Goal: Transaction & Acquisition: Book appointment/travel/reservation

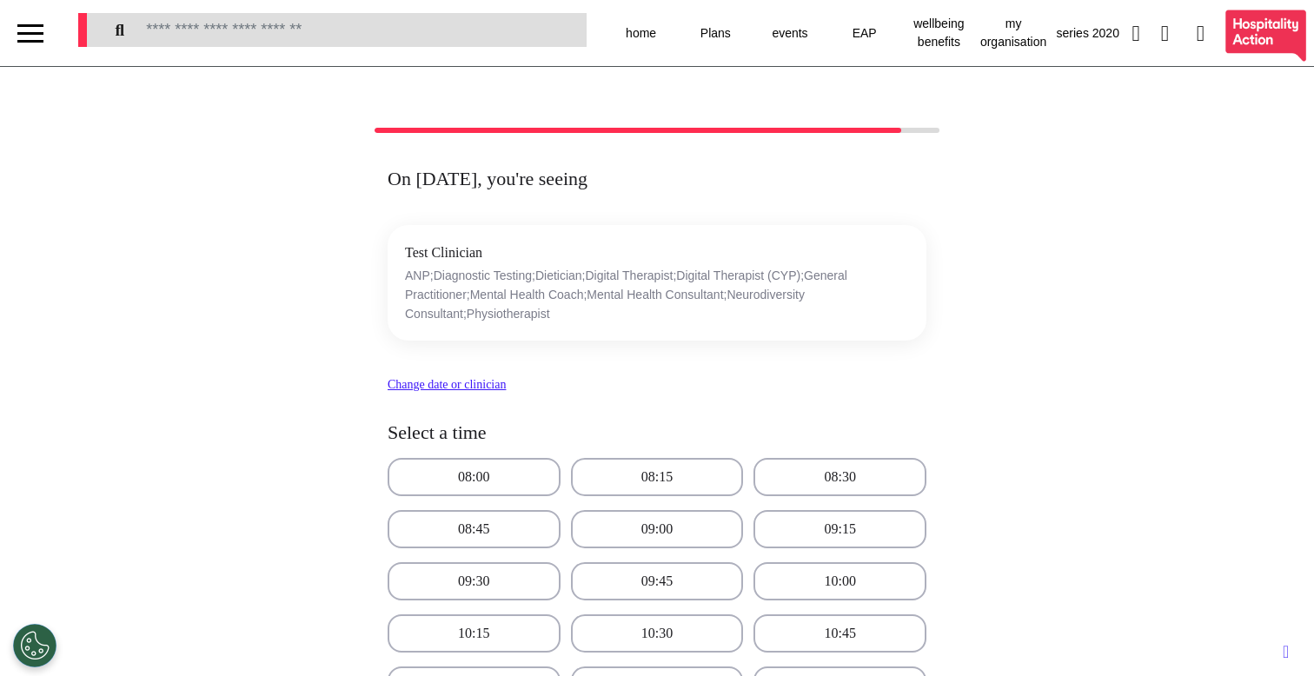
select select "**"
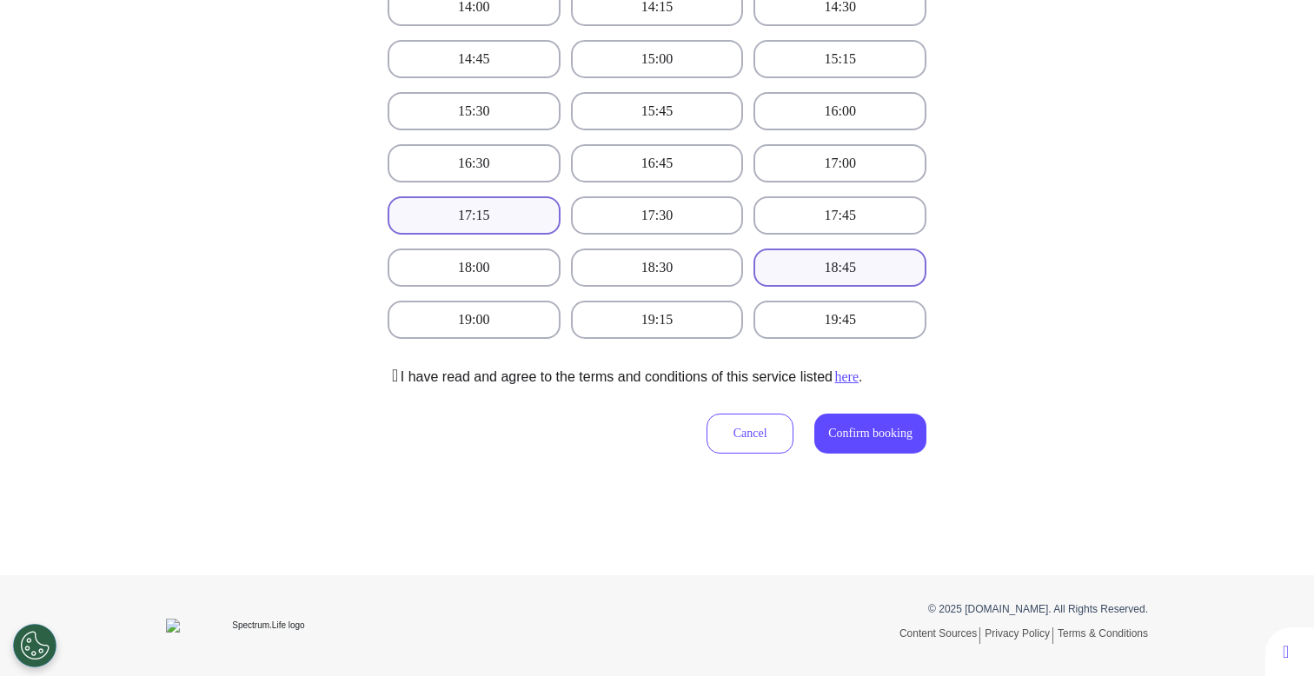
click at [509, 221] on button "17:15" at bounding box center [474, 215] width 173 height 38
click at [645, 279] on button "18:30" at bounding box center [657, 268] width 173 height 38
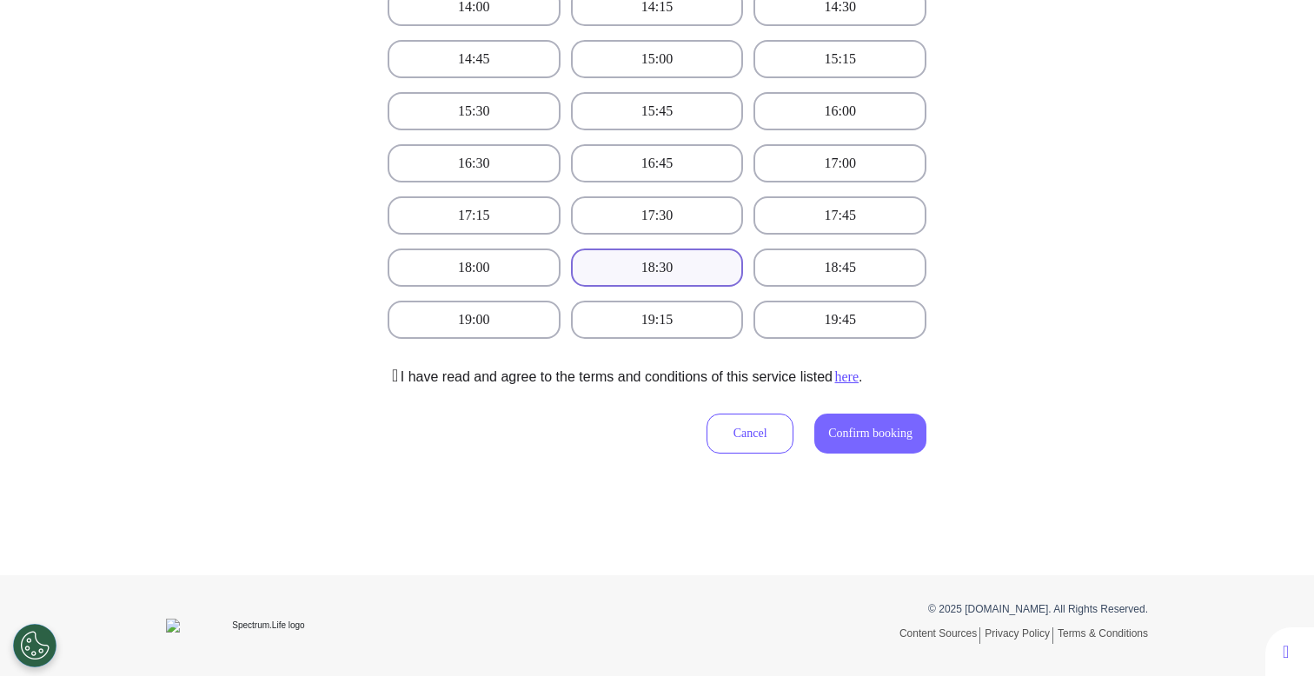
click at [853, 436] on span "Confirm booking" at bounding box center [870, 433] width 84 height 13
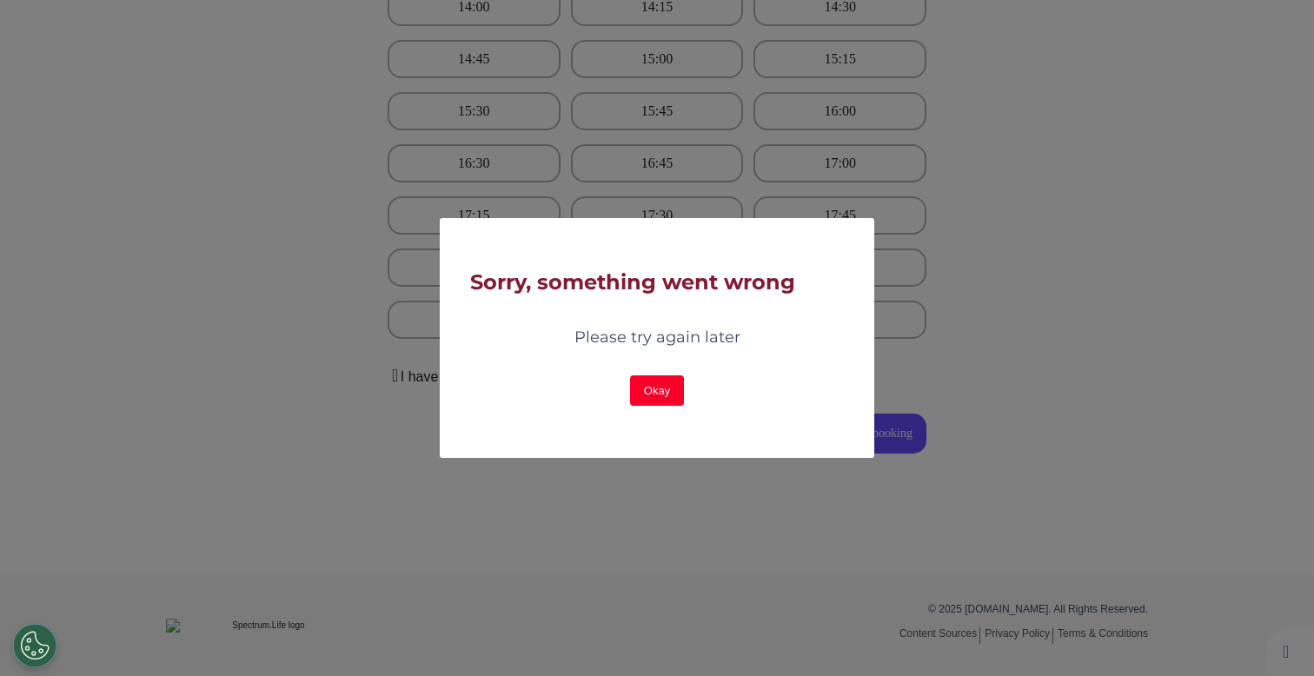
click at [649, 393] on button "Okay" at bounding box center [657, 391] width 54 height 30
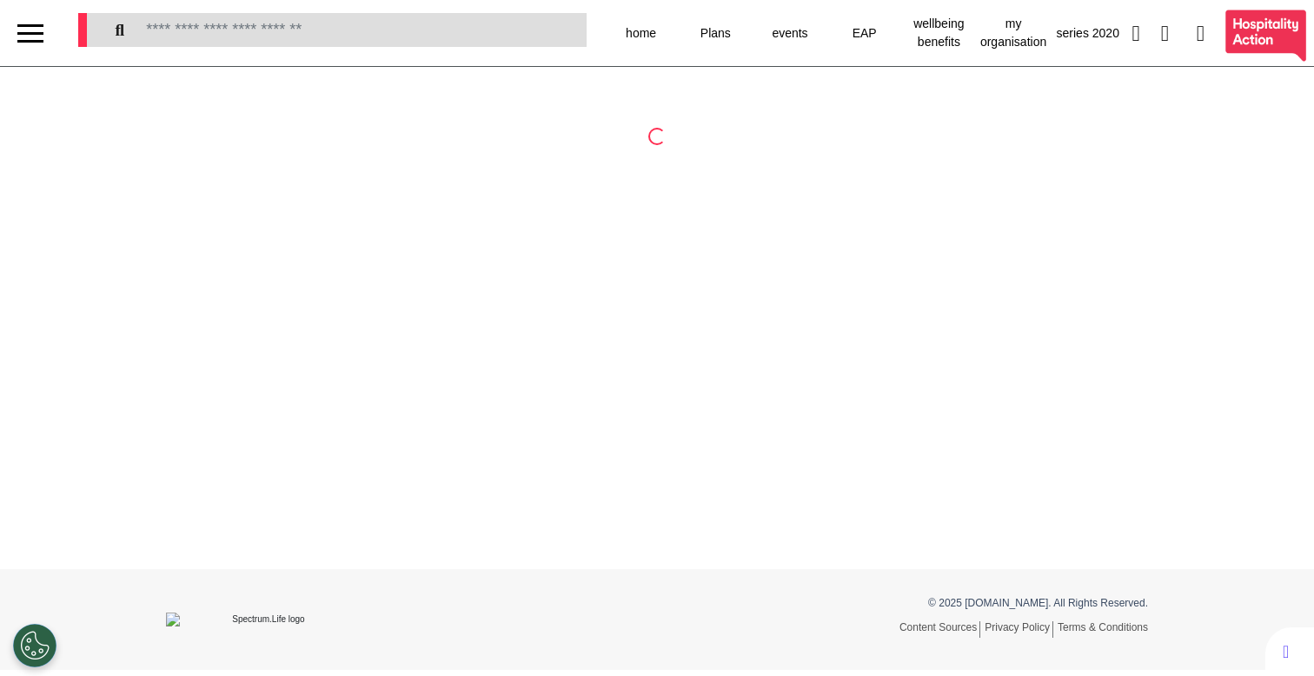
select select "**"
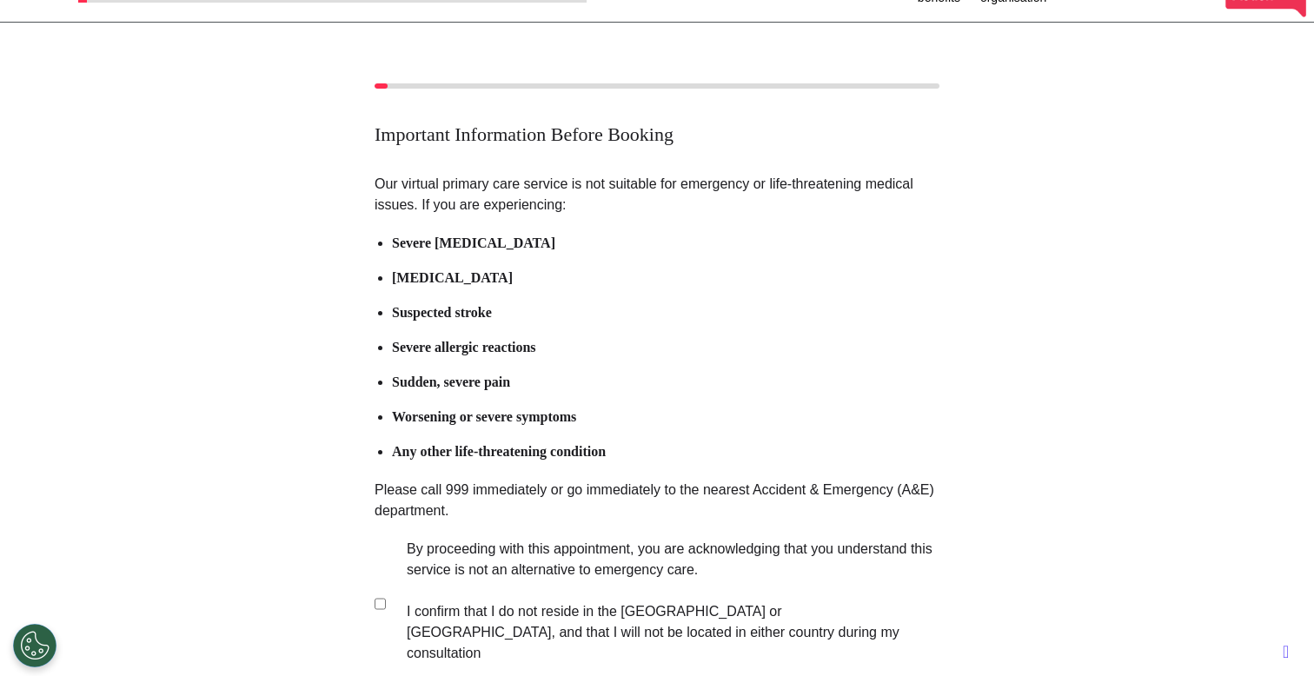
click at [553, 558] on label "By proceeding with this appointment, you are acknowledging that you understand …" at bounding box center [661, 601] width 544 height 125
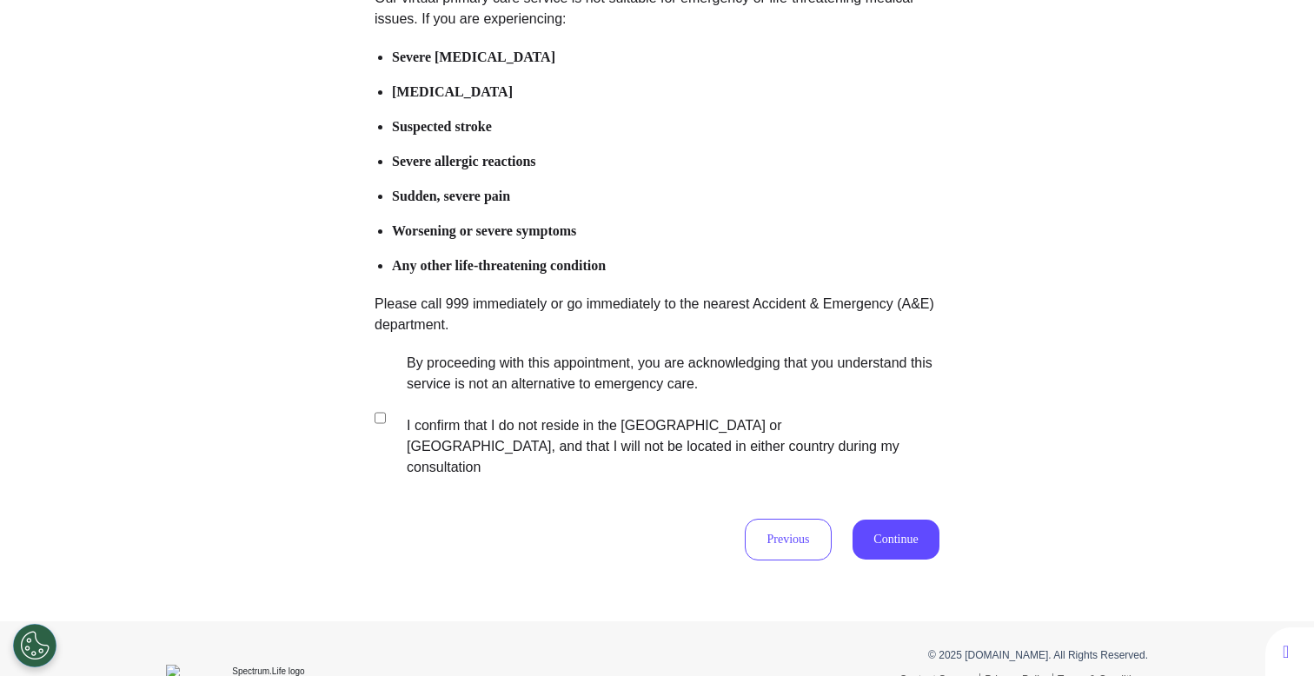
scroll to position [256, 0]
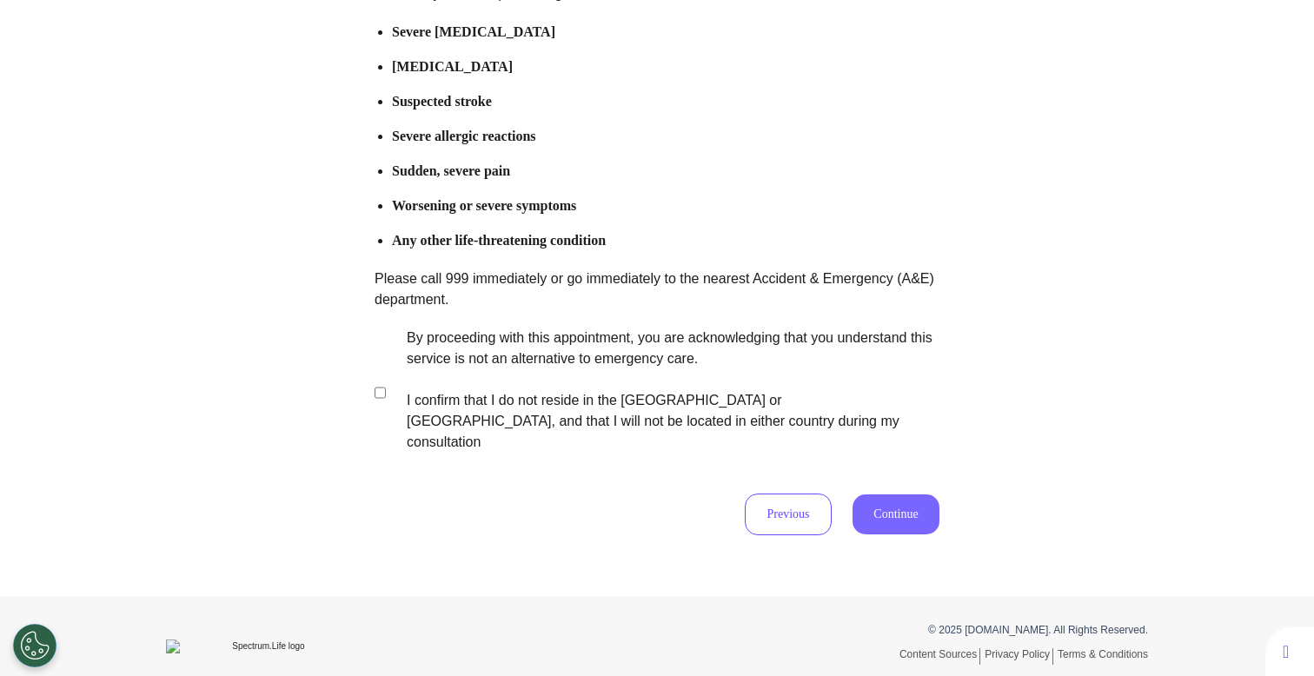
click at [919, 495] on button "Continue" at bounding box center [896, 515] width 87 height 40
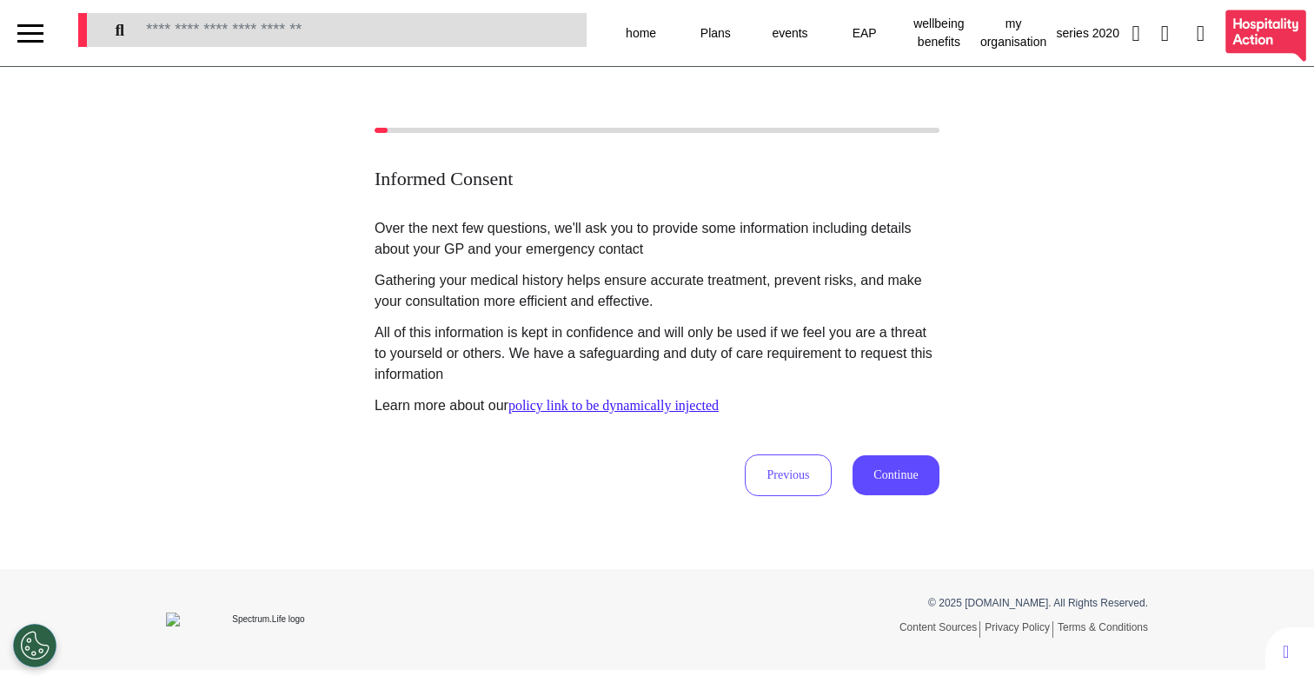
click at [941, 476] on div "Informed Consent Over the next few questions, we'll ask you to provide some inf…" at bounding box center [657, 312] width 1314 height 369
click at [893, 480] on button "Continue" at bounding box center [896, 476] width 87 height 40
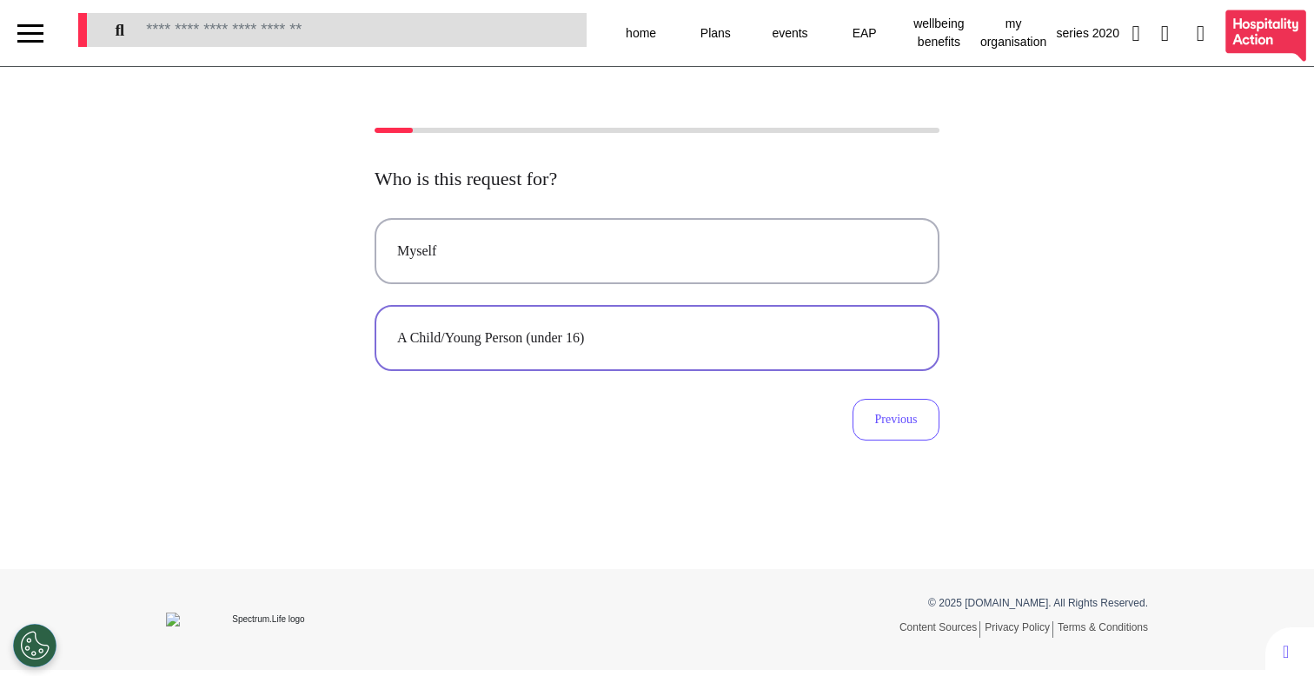
click at [628, 337] on div "A Child/Young Person (under 16)" at bounding box center [657, 338] width 520 height 21
select select "******"
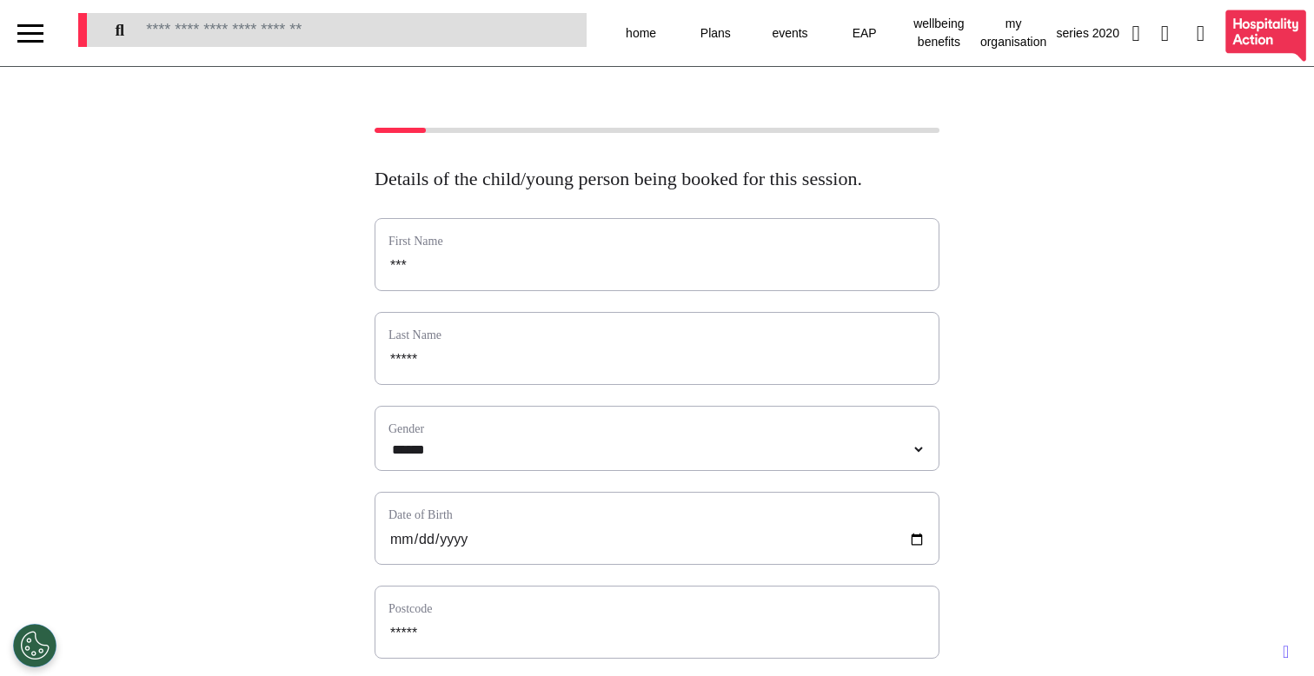
scroll to position [607, 0]
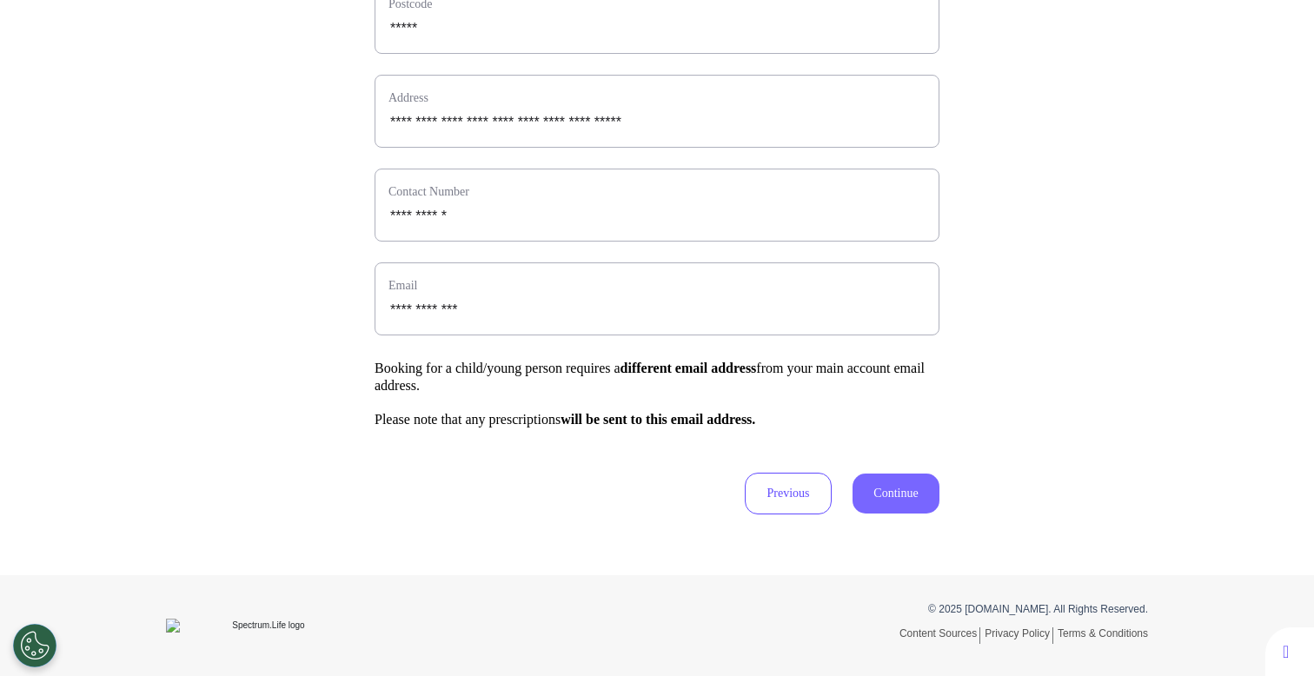
click at [880, 500] on button "Continue" at bounding box center [896, 494] width 87 height 40
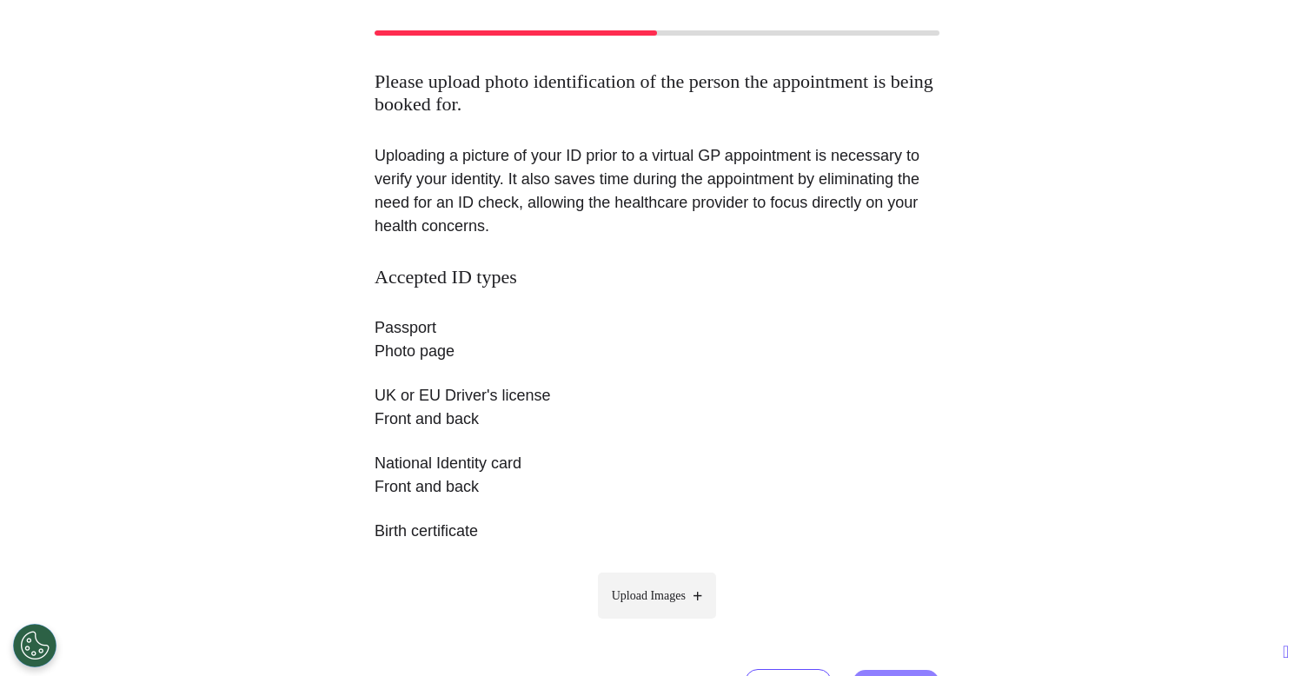
scroll to position [168, 0]
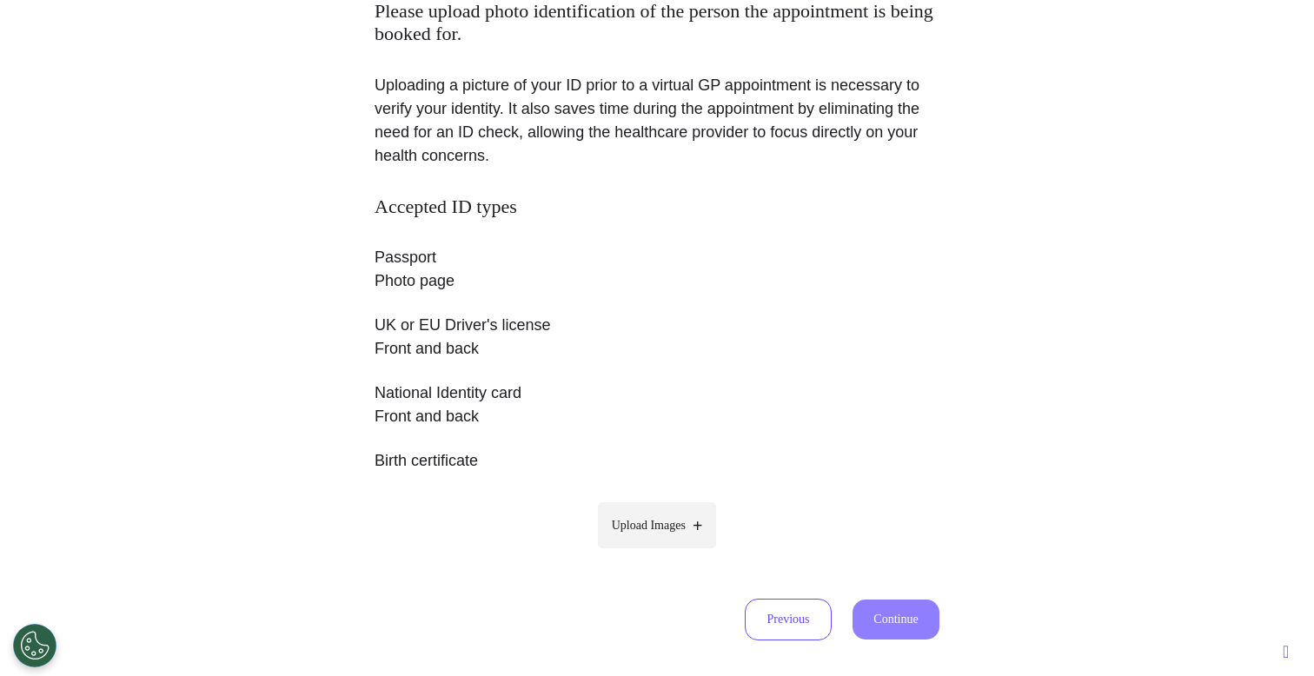
click at [624, 528] on span "Upload Images" at bounding box center [649, 525] width 74 height 18
click at [624, 553] on input "Upload Images" at bounding box center [657, 562] width 165 height 18
type input "**********"
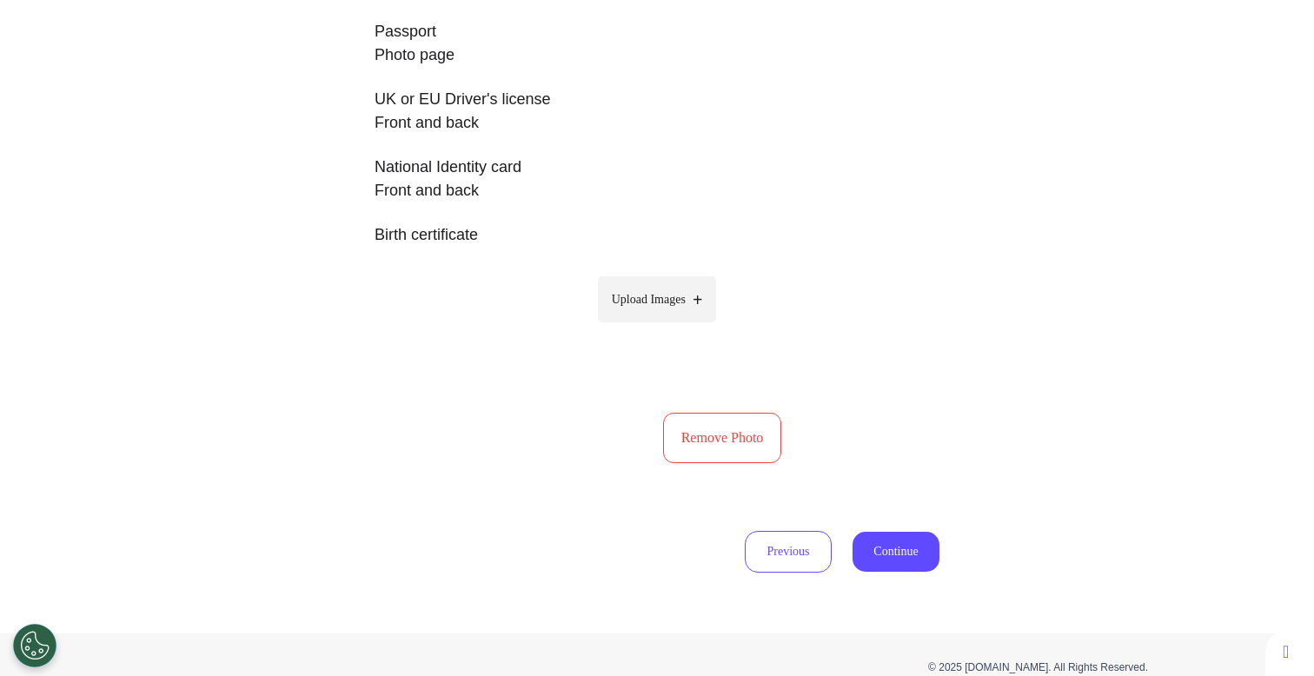
scroll to position [452, 0]
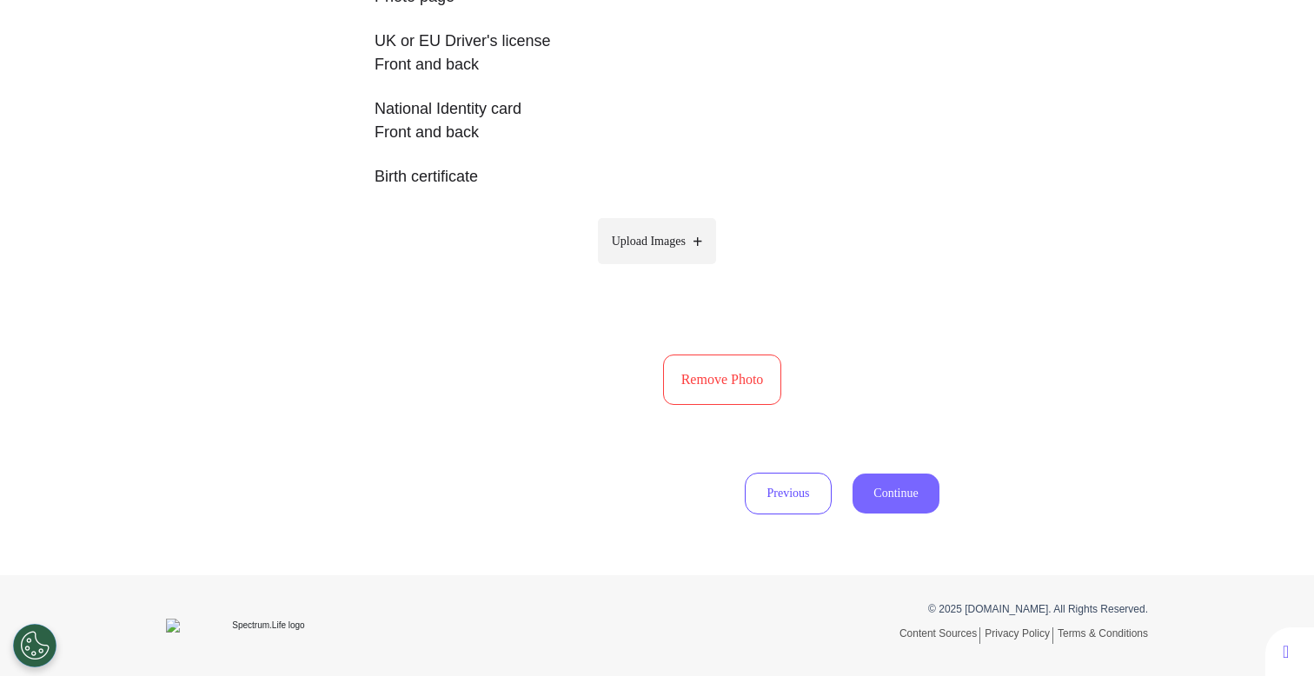
click at [880, 495] on button "Continue" at bounding box center [896, 494] width 87 height 40
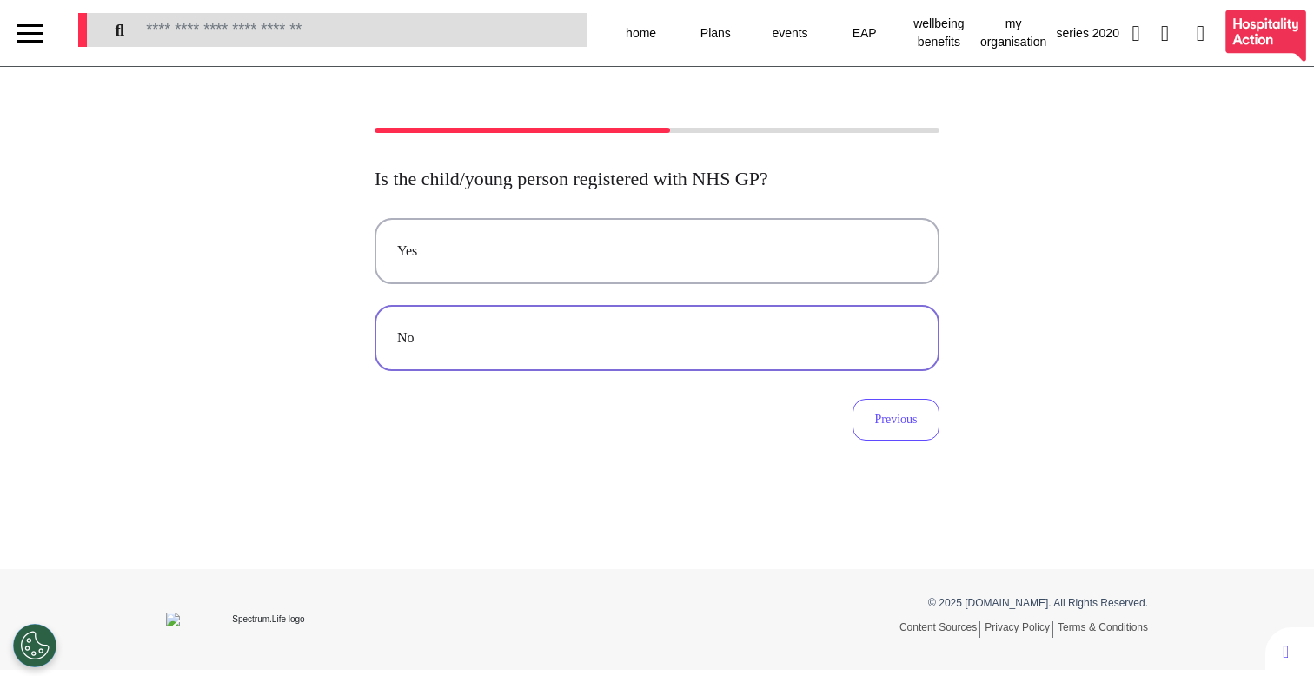
click at [641, 361] on button "No" at bounding box center [657, 338] width 565 height 66
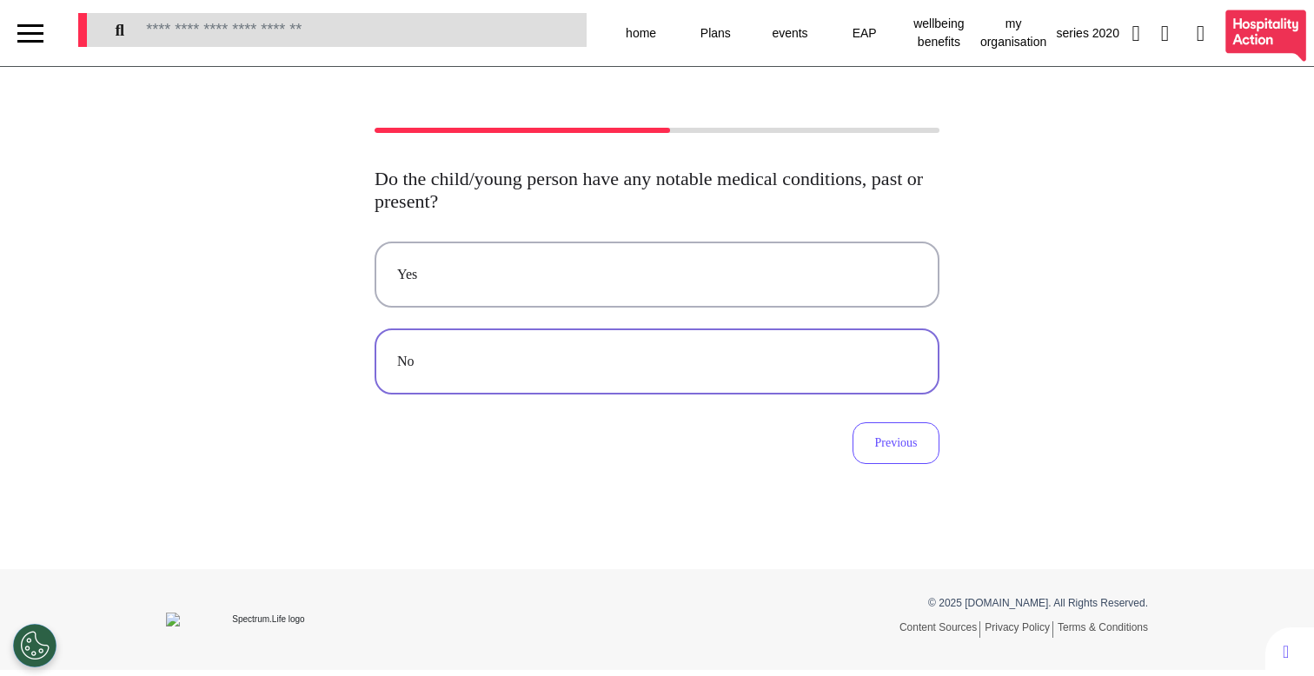
click at [594, 343] on button "No" at bounding box center [657, 362] width 565 height 66
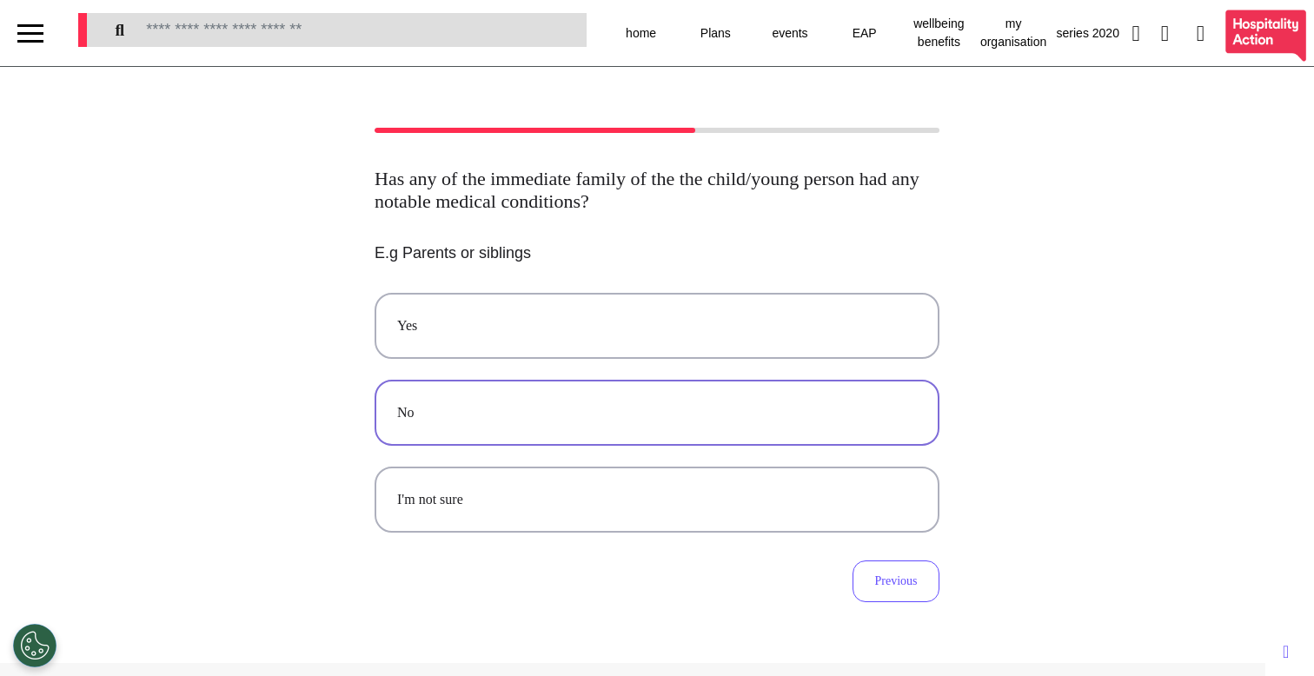
click at [513, 399] on button "No" at bounding box center [657, 413] width 565 height 66
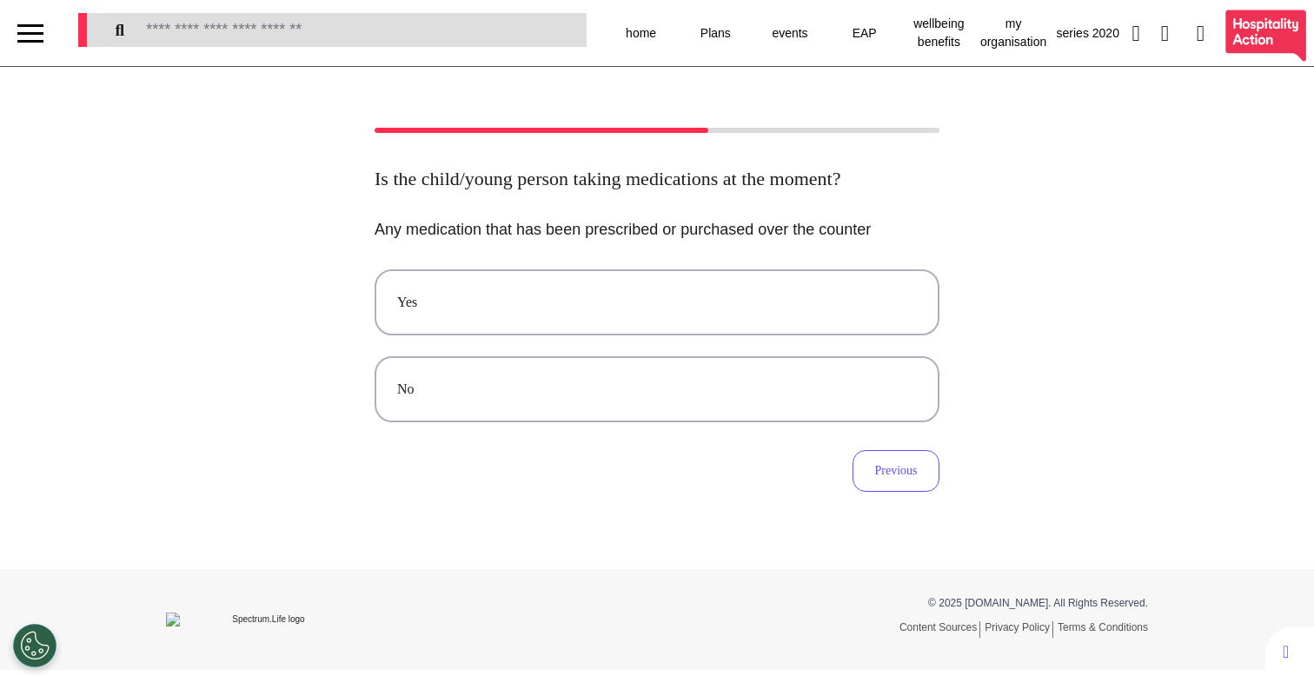
click at [513, 399] on button "No" at bounding box center [657, 389] width 565 height 66
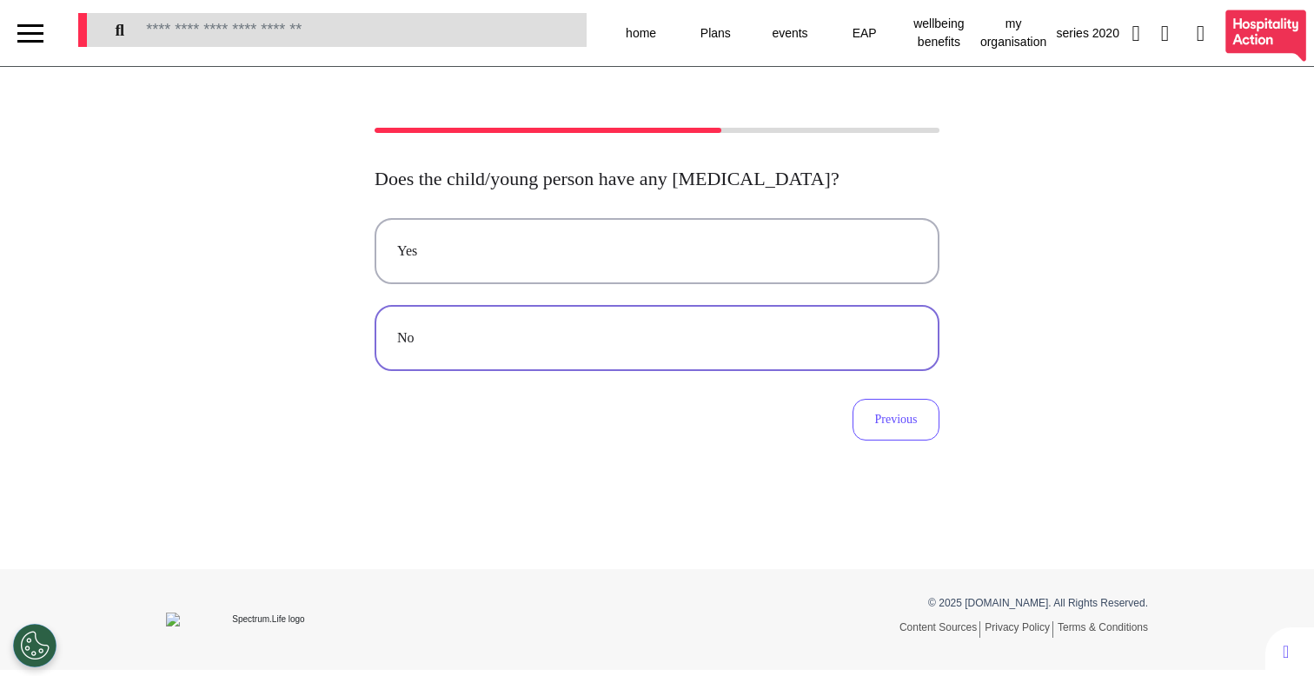
click at [525, 352] on button "No" at bounding box center [657, 338] width 565 height 66
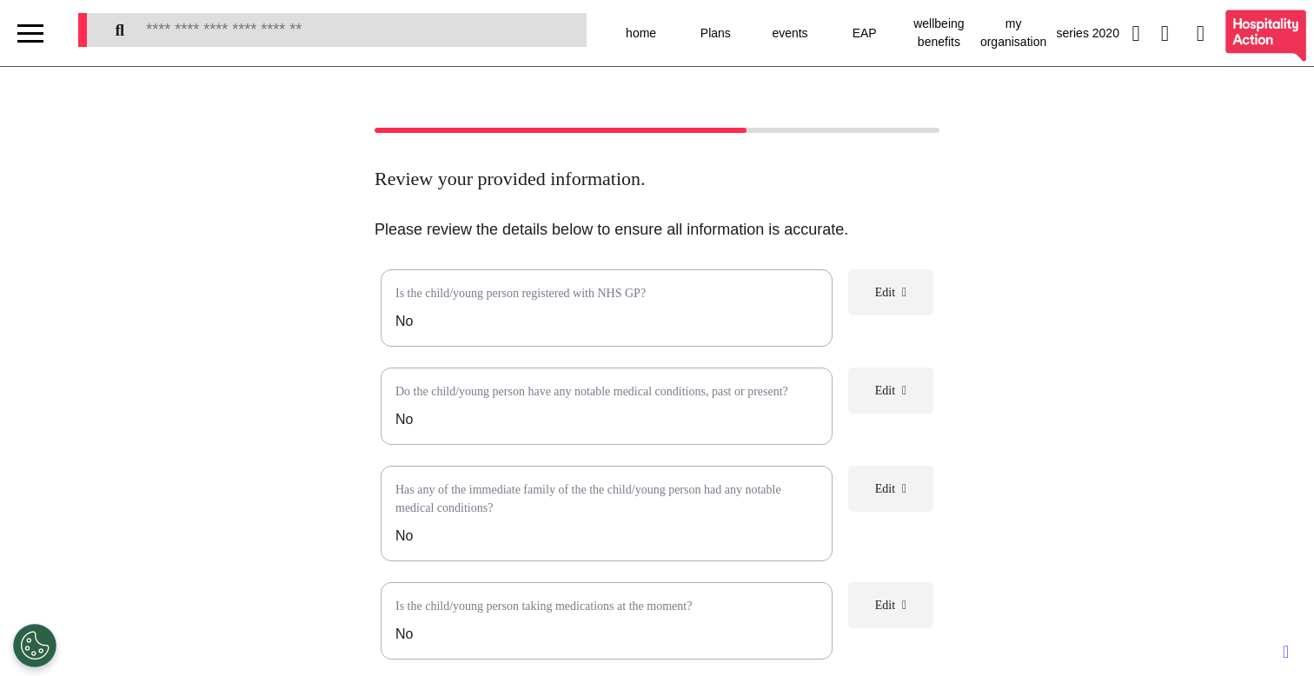
scroll to position [331, 0]
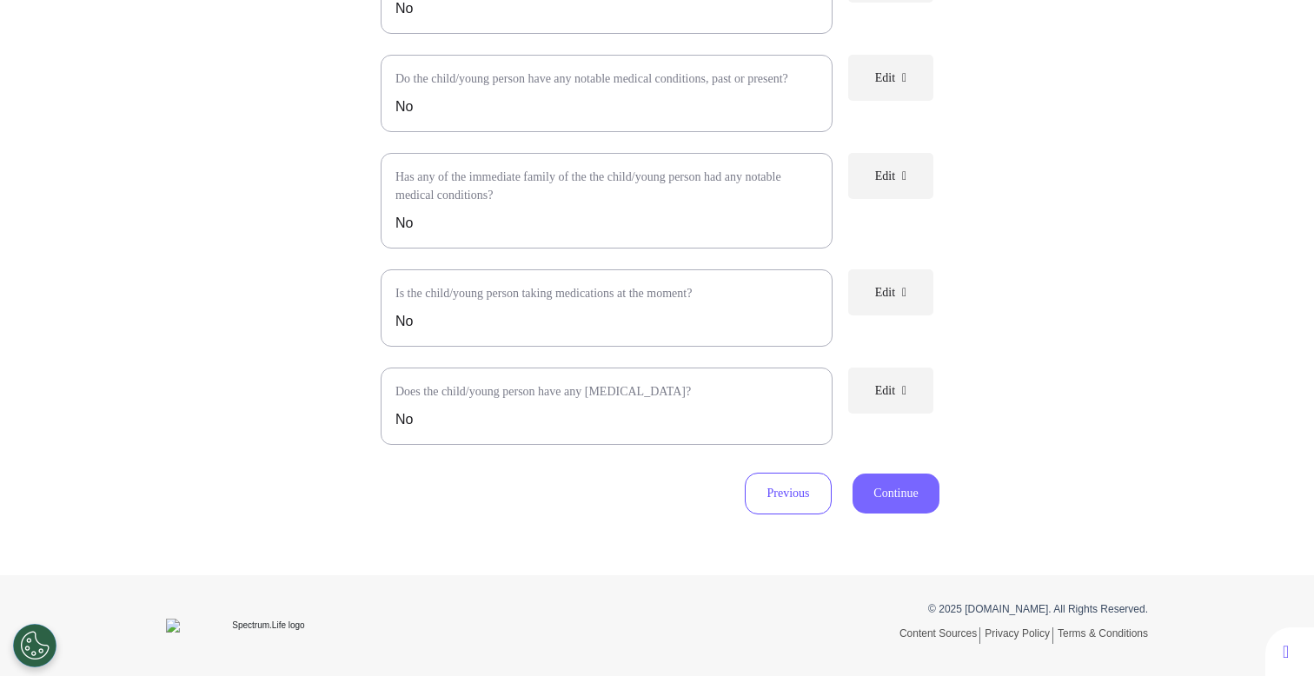
click at [886, 502] on button "Continue" at bounding box center [896, 494] width 87 height 40
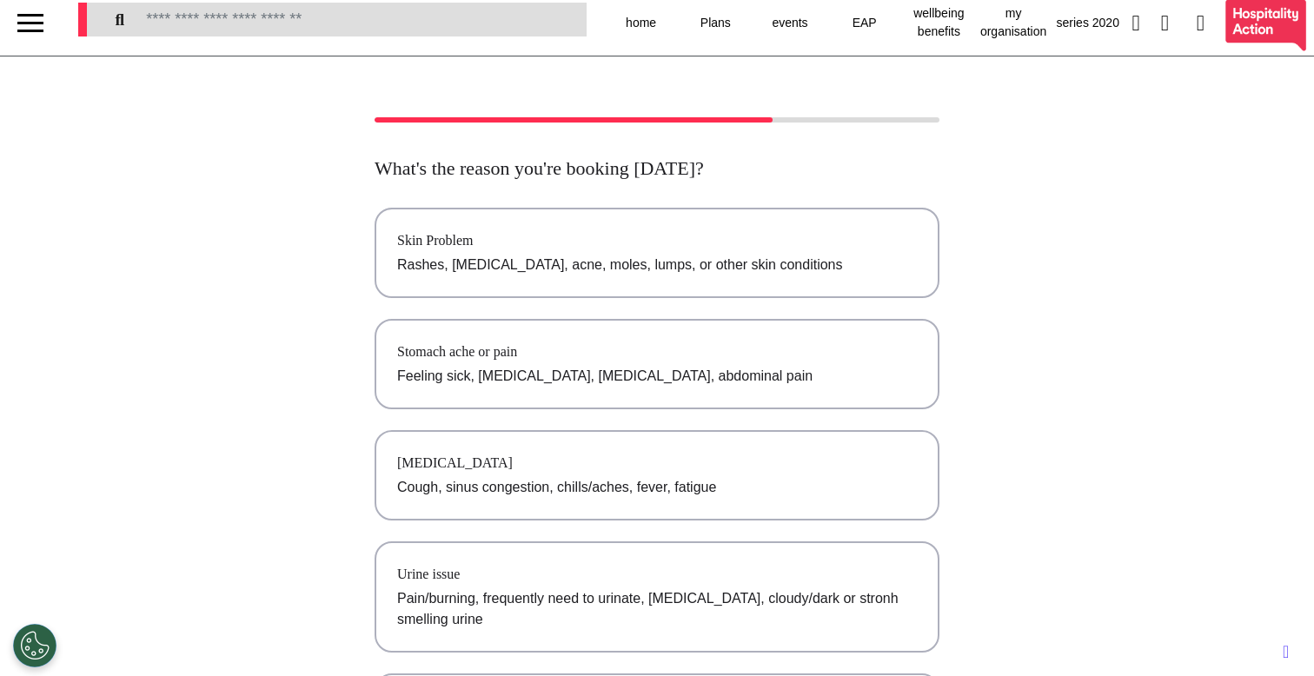
scroll to position [0, 0]
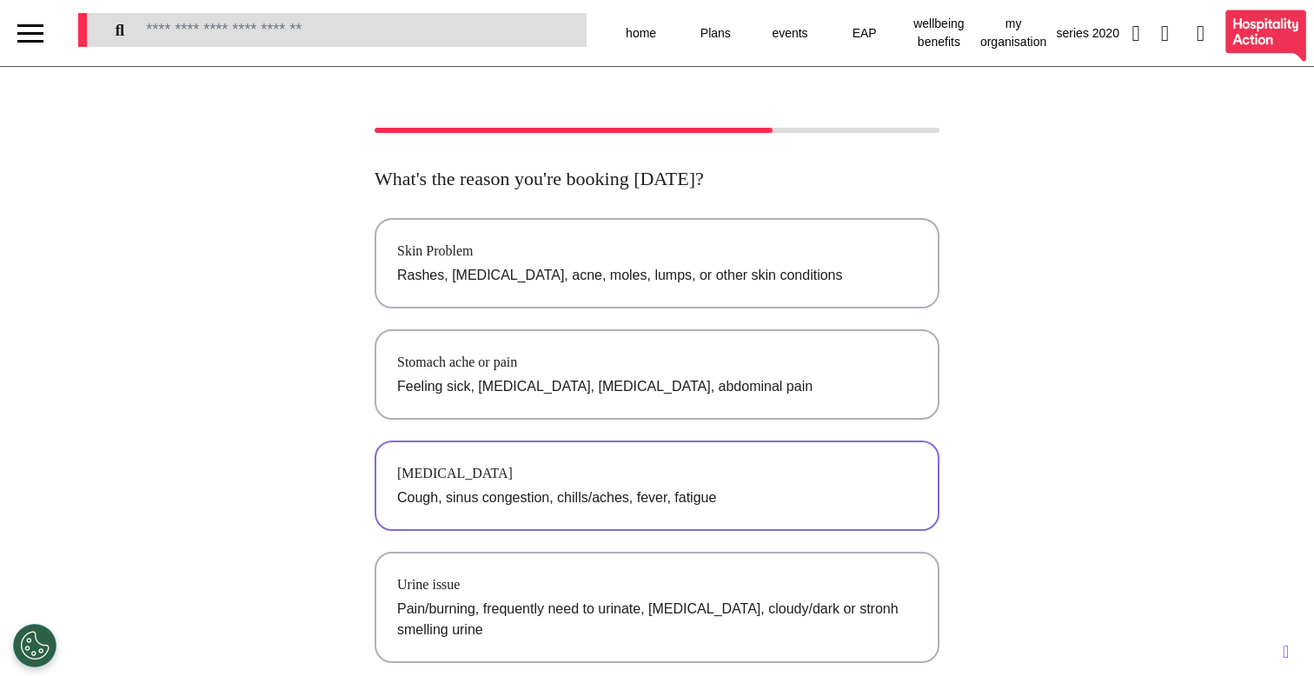
click at [732, 482] on div "Cold and flu" at bounding box center [657, 473] width 520 height 21
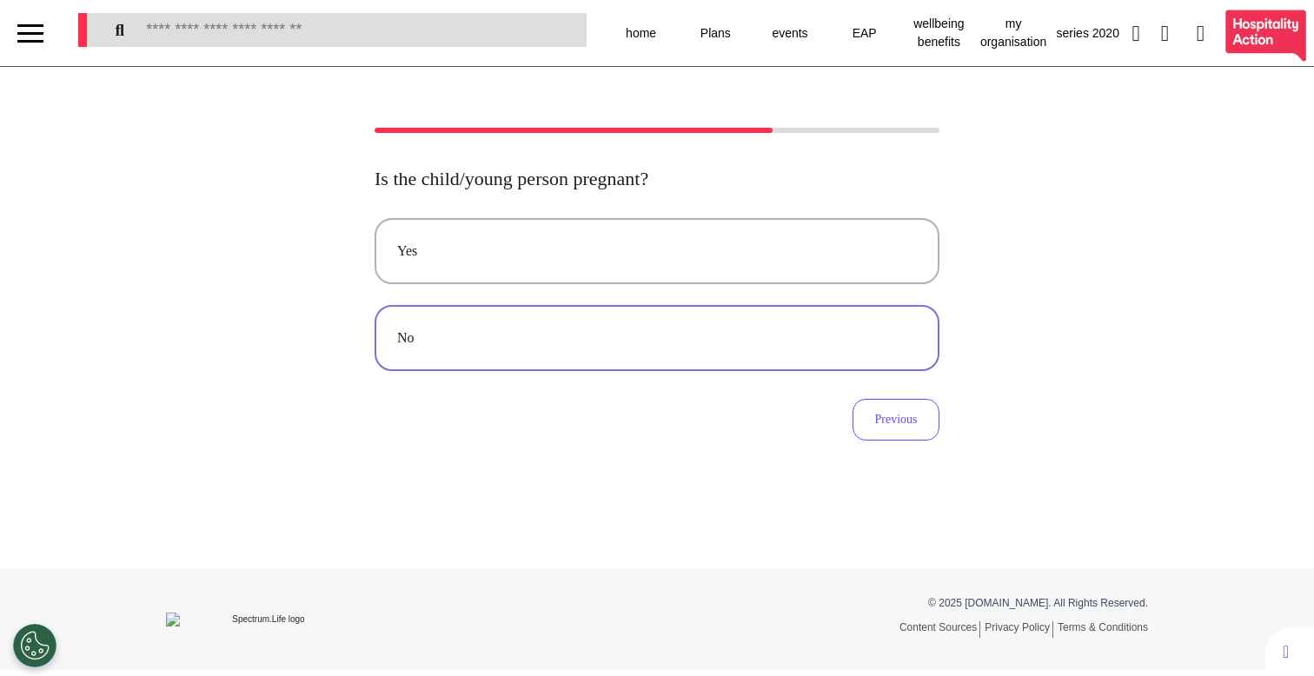
click at [717, 349] on button "No" at bounding box center [657, 338] width 565 height 66
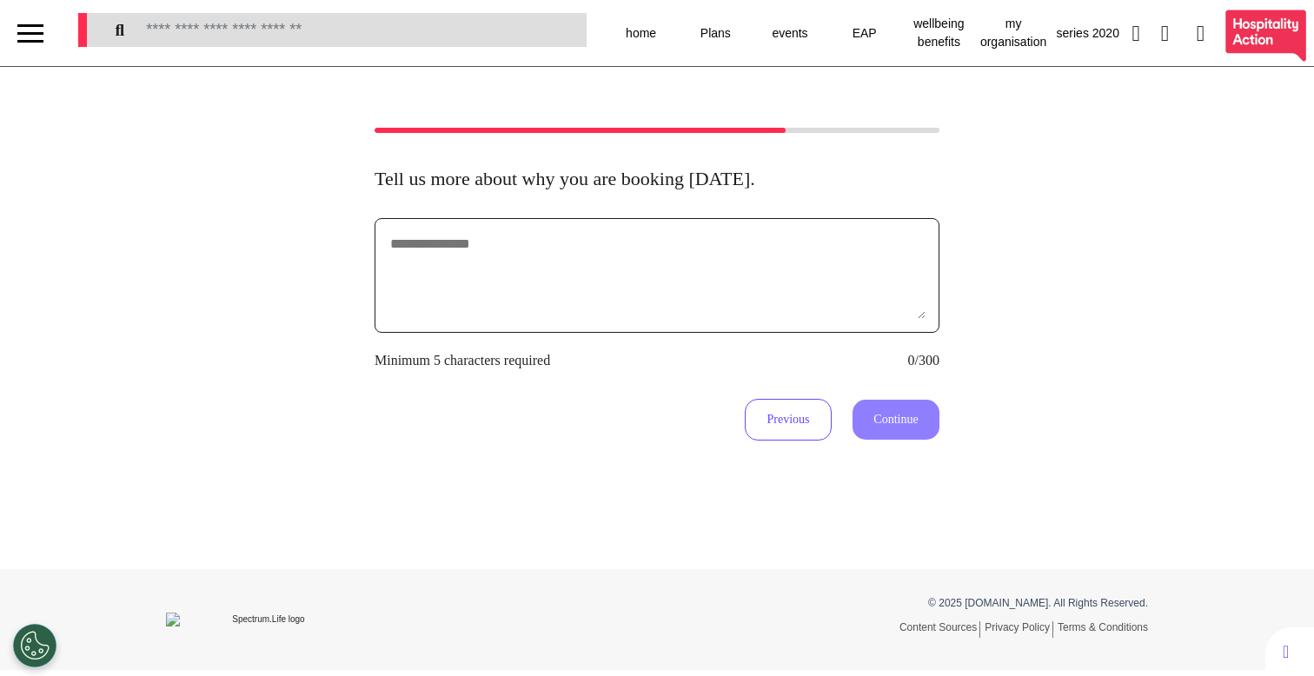
click at [734, 309] on textarea at bounding box center [657, 275] width 537 height 87
type textarea "*******"
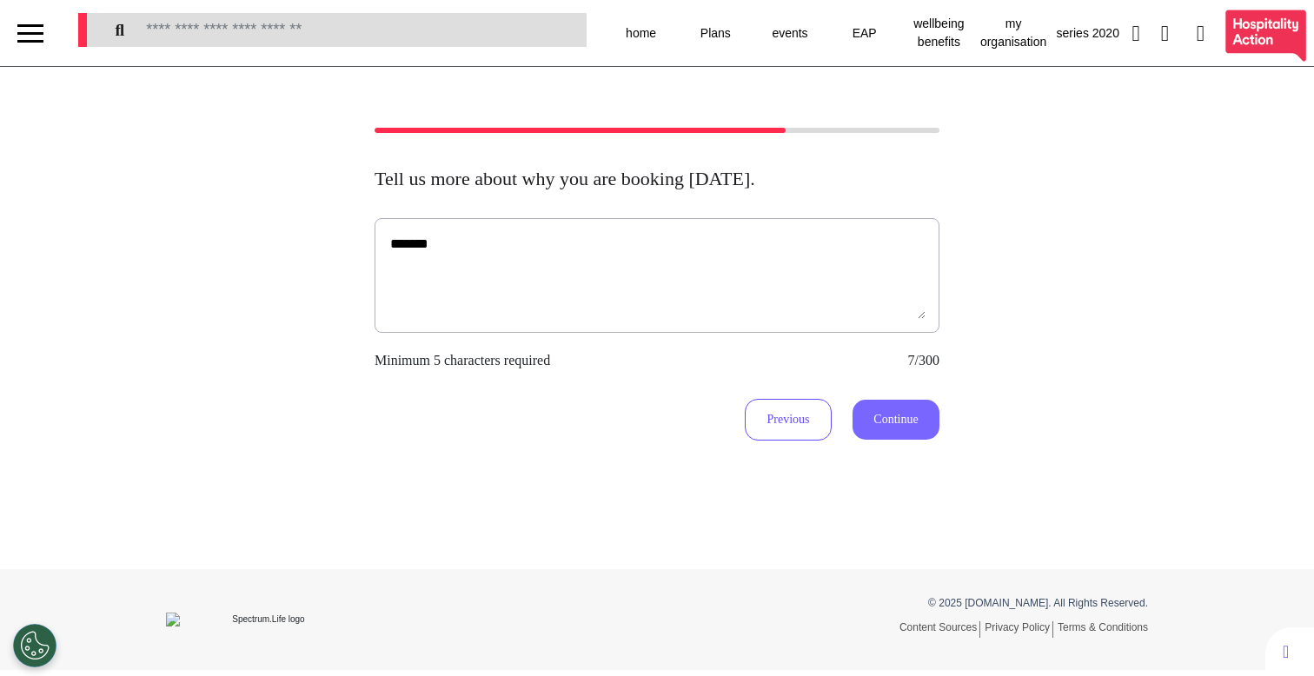
click at [869, 410] on button "Continue" at bounding box center [896, 420] width 87 height 40
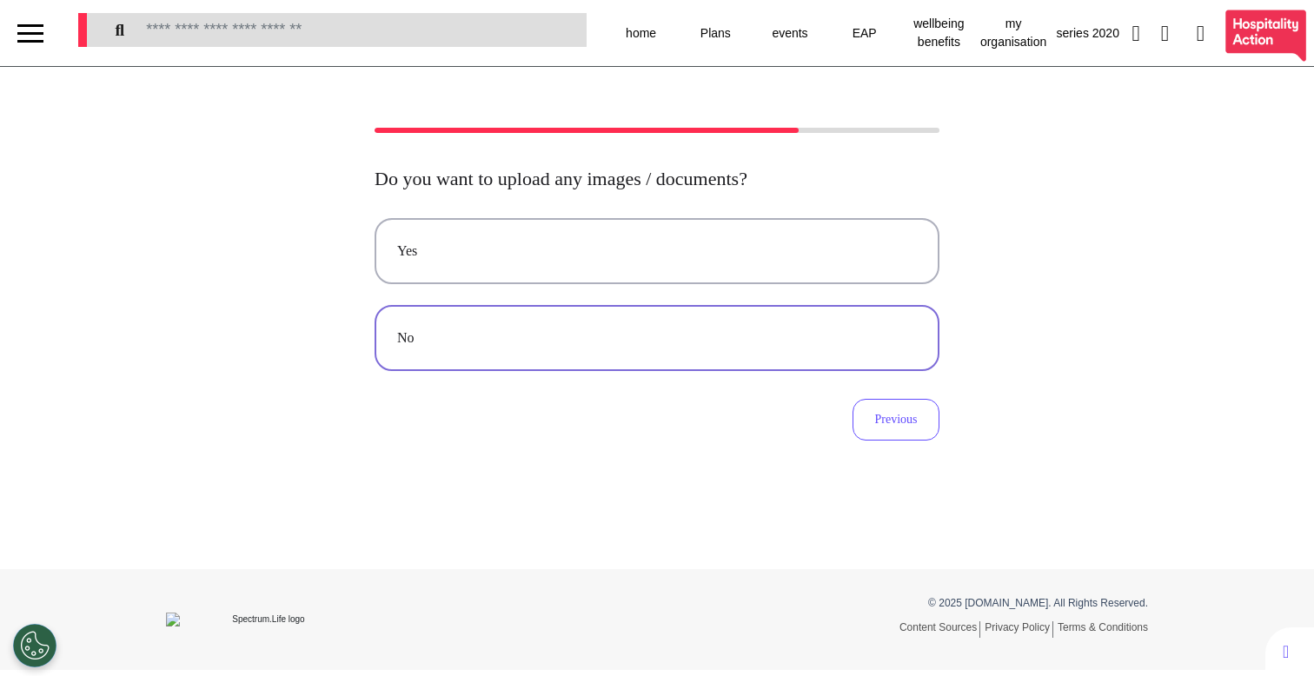
click at [673, 368] on button "No" at bounding box center [657, 338] width 565 height 66
click at [653, 255] on div "Video" at bounding box center [657, 251] width 520 height 21
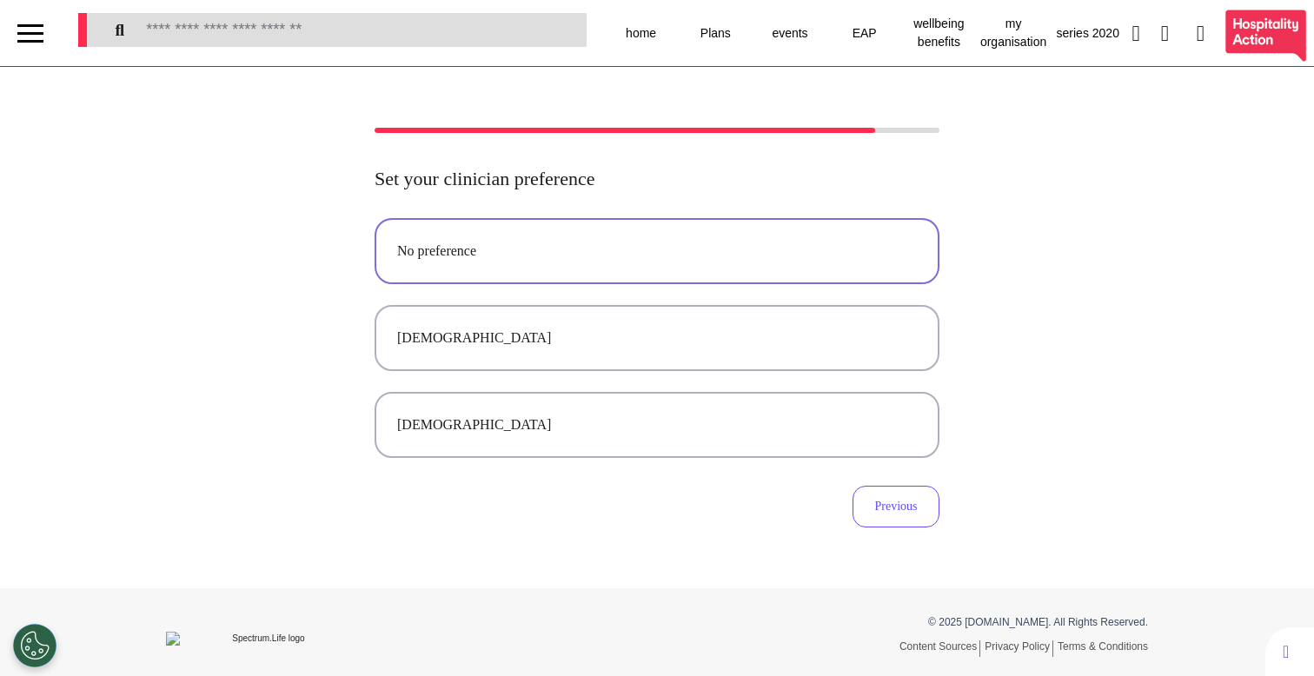
click at [630, 245] on div "No preference" at bounding box center [657, 251] width 520 height 21
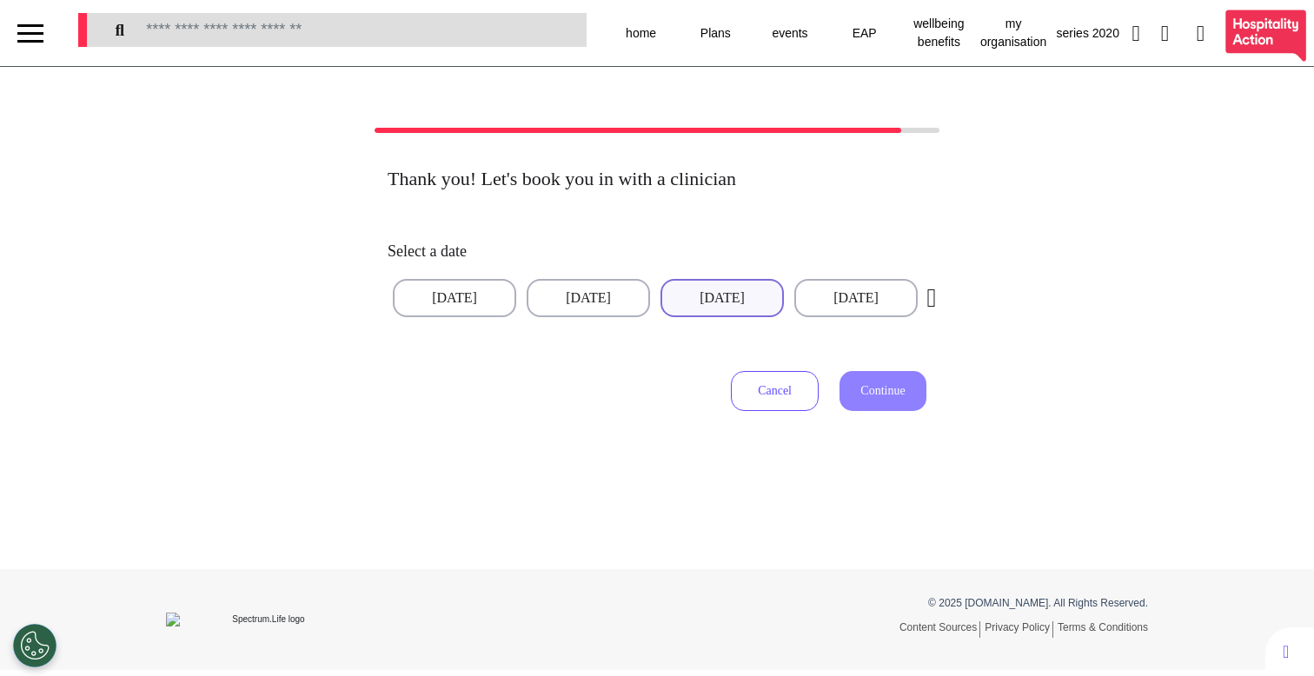
click at [715, 291] on button "03 Sep 2025" at bounding box center [722, 298] width 123 height 38
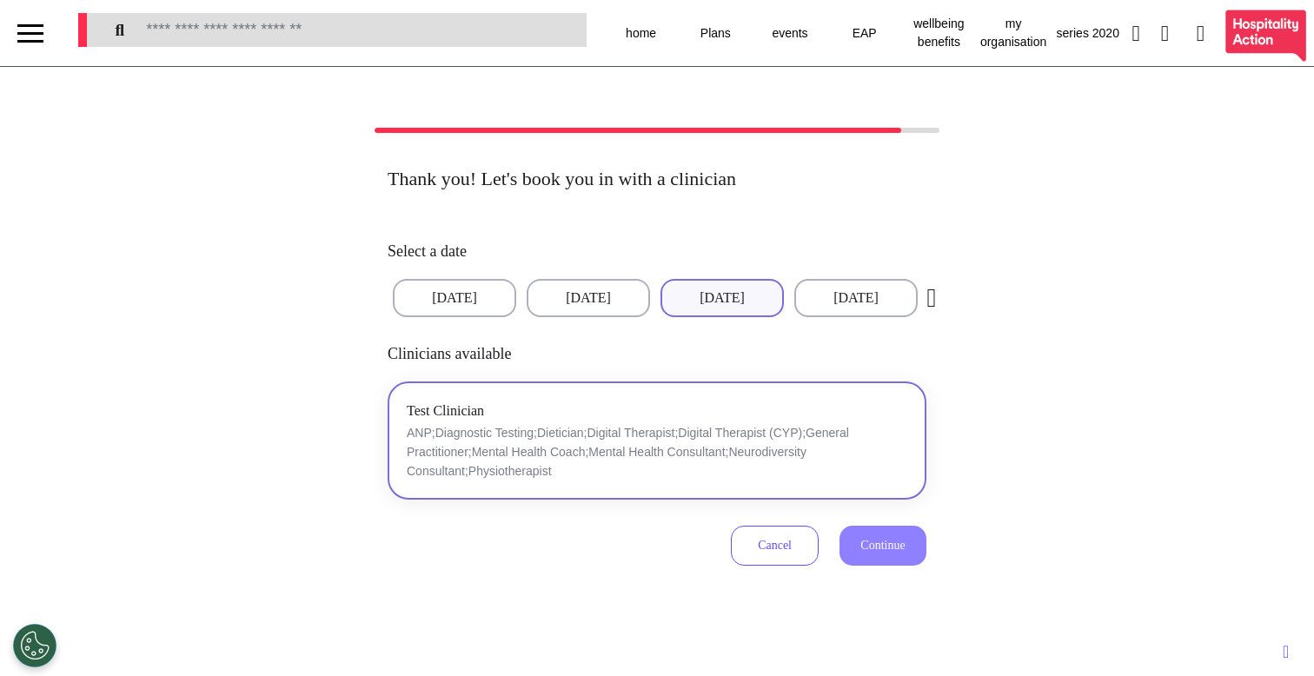
click at [849, 456] on p "ANP;Diagnostic Testing;Dietician;Digital Therapist;Digital Therapist (CYP);Gene…" at bounding box center [657, 451] width 501 height 57
click at [861, 549] on span "Continue" at bounding box center [883, 545] width 44 height 13
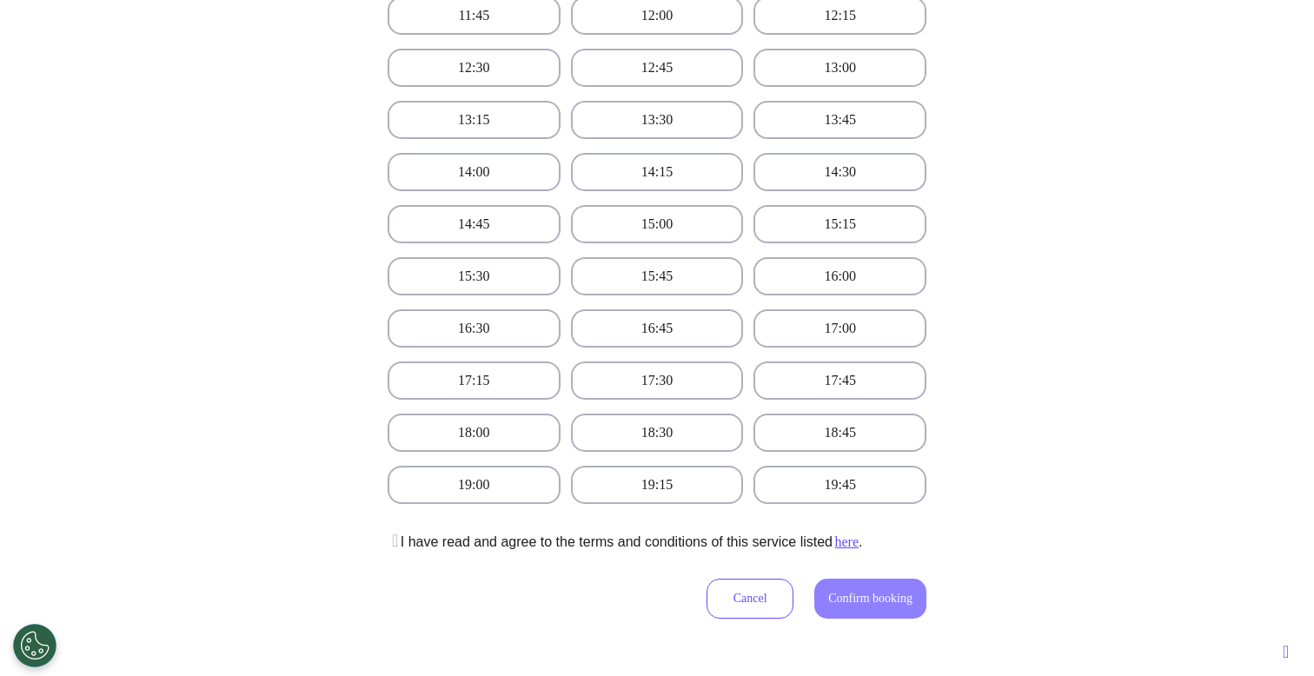
scroll to position [888, 0]
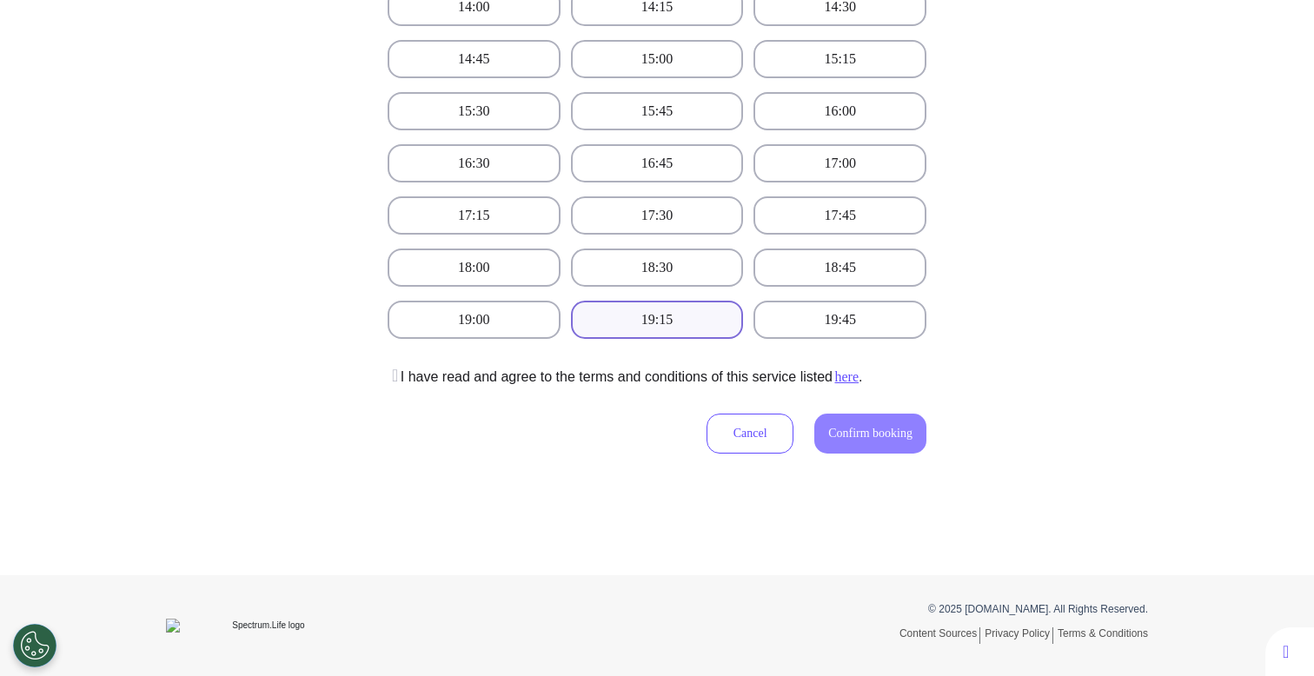
click at [677, 323] on button "19:15" at bounding box center [657, 320] width 173 height 38
click at [391, 373] on icon at bounding box center [393, 375] width 10 height 17
click at [878, 439] on span "Confirm booking" at bounding box center [870, 433] width 84 height 13
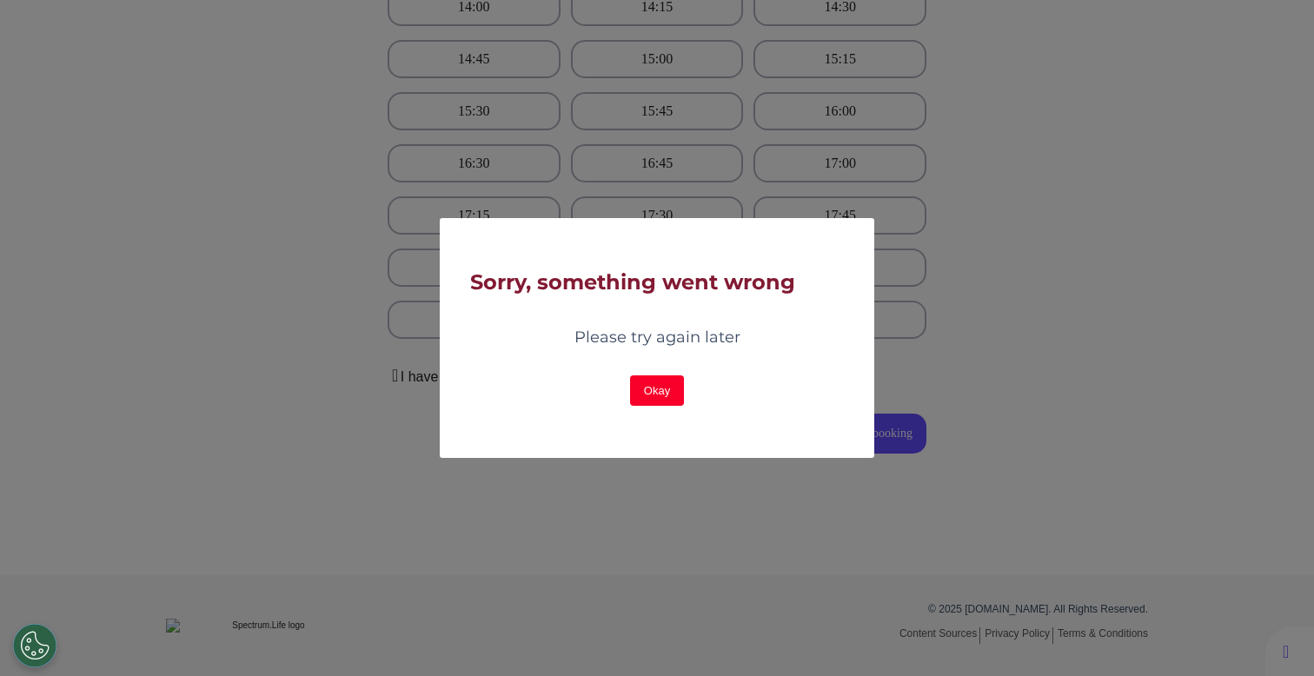
click at [646, 397] on button "Okay" at bounding box center [657, 391] width 54 height 30
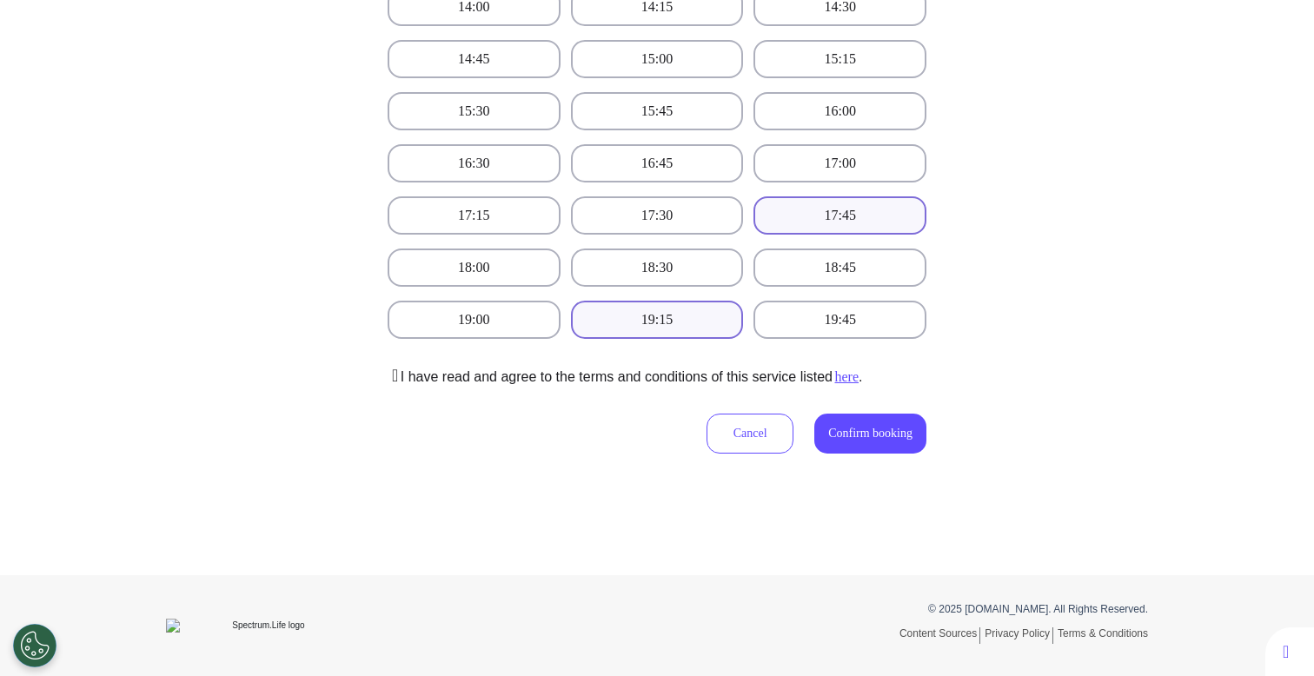
click at [853, 214] on button "17:45" at bounding box center [840, 215] width 173 height 38
click at [860, 453] on button "Confirm booking" at bounding box center [871, 434] width 112 height 40
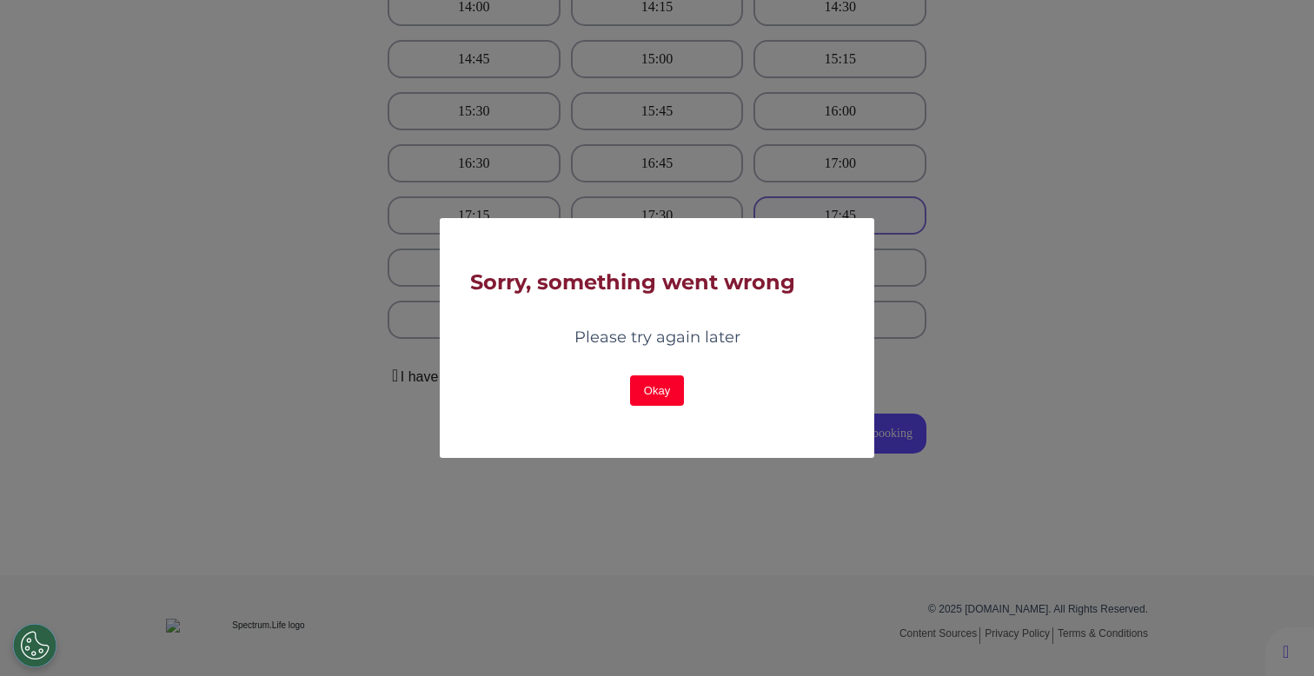
click at [668, 386] on button "Okay" at bounding box center [657, 391] width 54 height 30
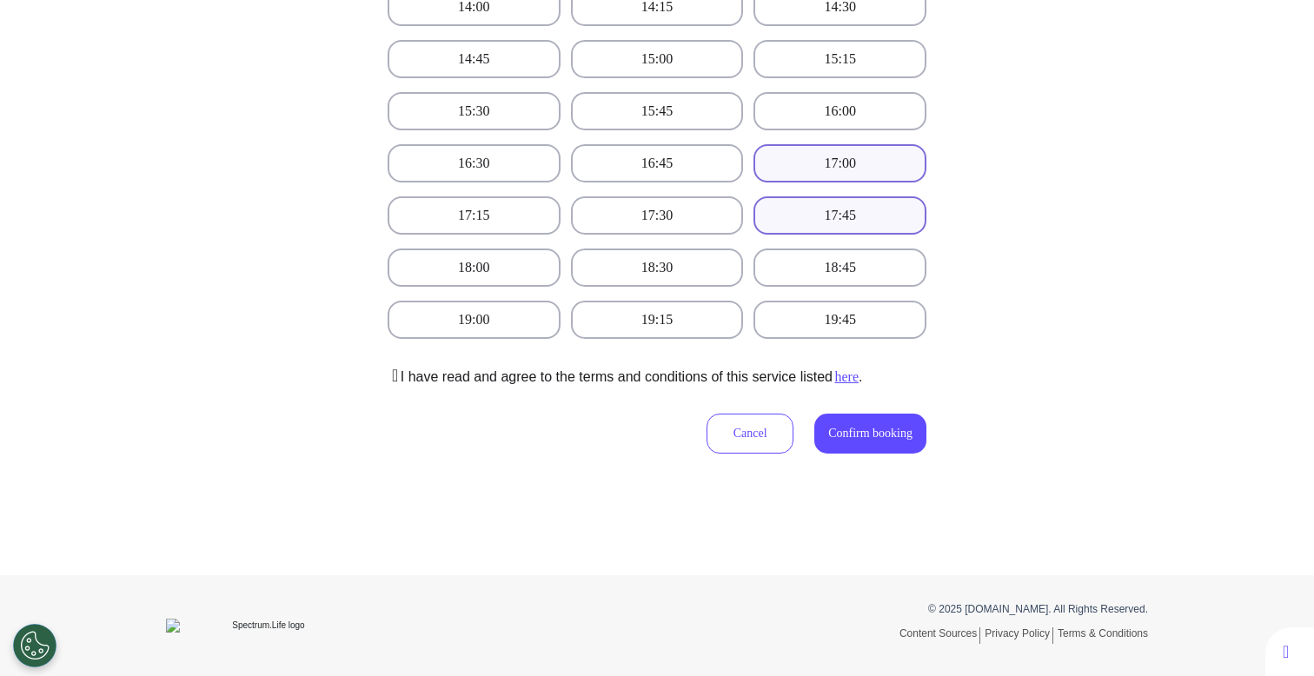
click at [855, 169] on button "17:00" at bounding box center [840, 163] width 173 height 38
click at [882, 432] on span "Confirm booking" at bounding box center [870, 433] width 84 height 13
